Goal: Information Seeking & Learning: Learn about a topic

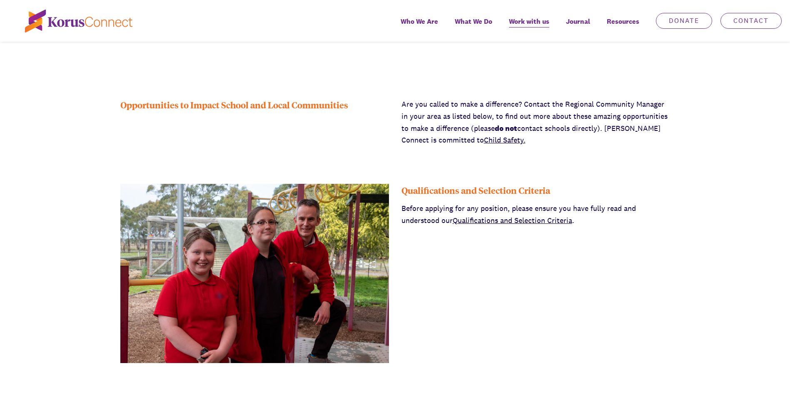
scroll to position [250, 0]
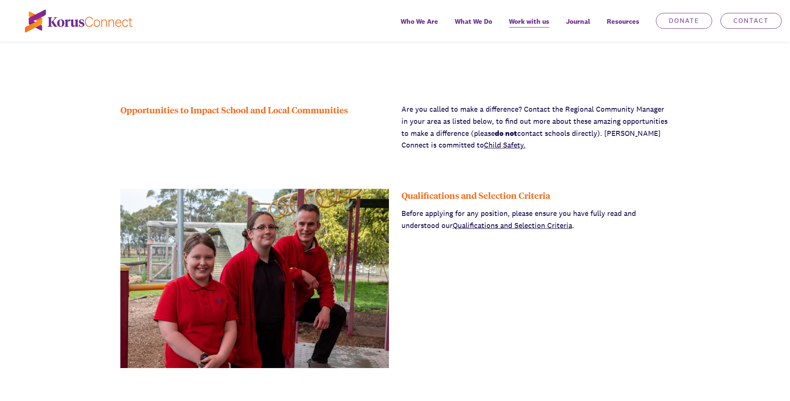
click at [513, 224] on link "Qualifications and Selection Criteria" at bounding box center [513, 225] width 120 height 10
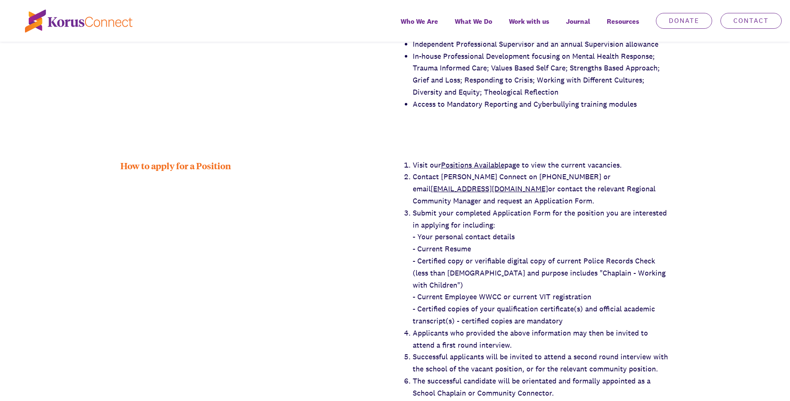
scroll to position [1385, 0]
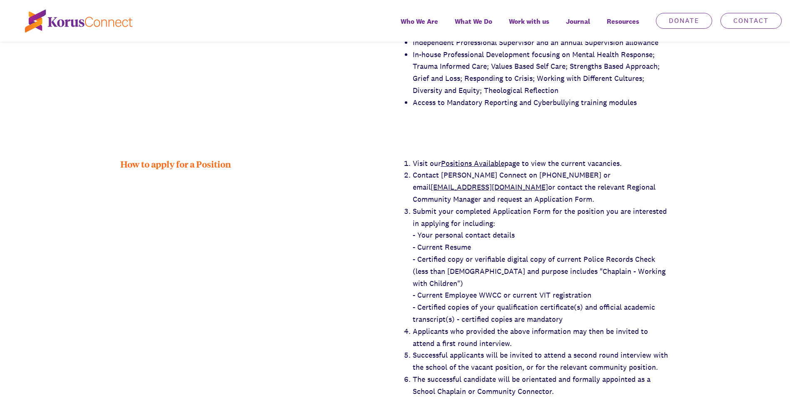
click at [483, 158] on link "Positions Available" at bounding box center [472, 163] width 63 height 10
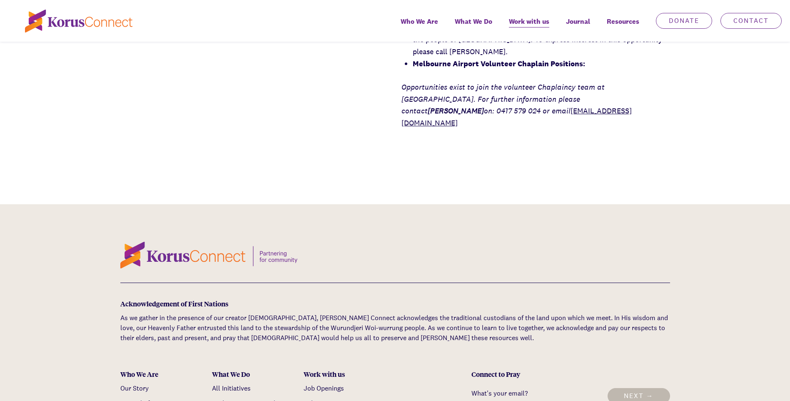
scroll to position [1385, 0]
